Goal: Find specific page/section: Find specific page/section

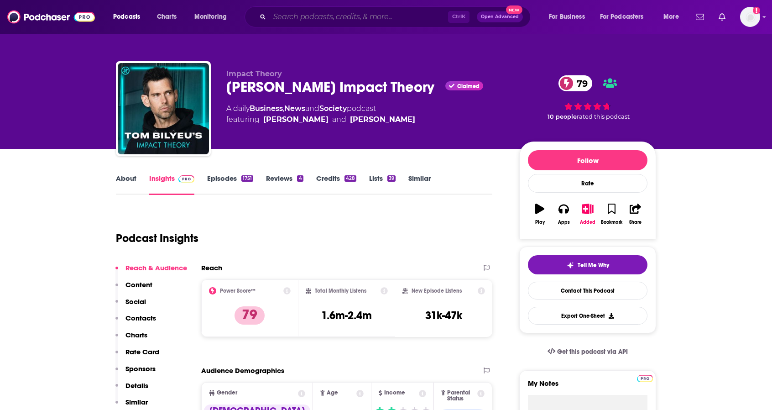
click at [294, 17] on input "Search podcasts, credits, & more..." at bounding box center [359, 17] width 178 height 15
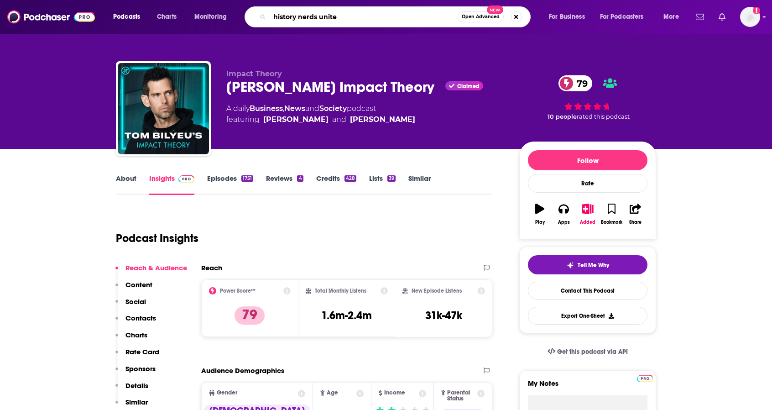
type input "history nerds united"
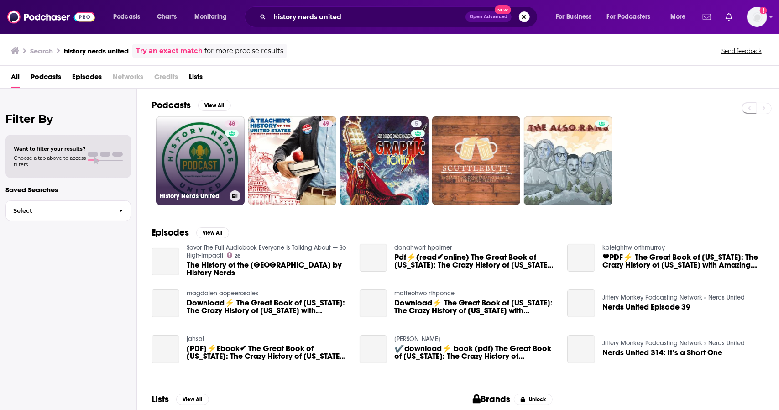
click at [205, 178] on link "48 History Nerds United" at bounding box center [200, 160] width 89 height 89
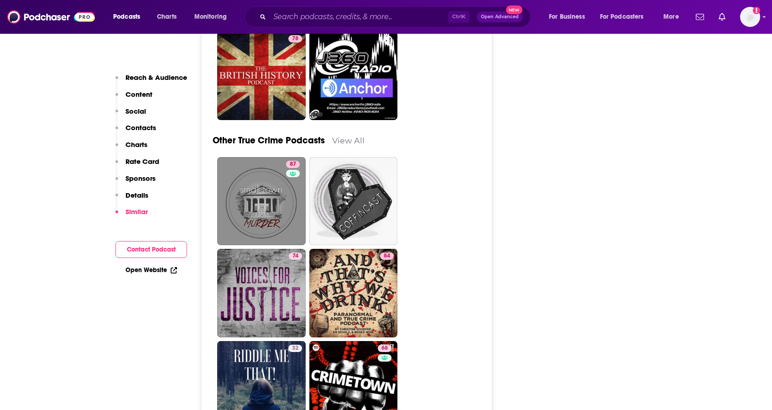
scroll to position [3468, 0]
